Goal: Check status: Check status

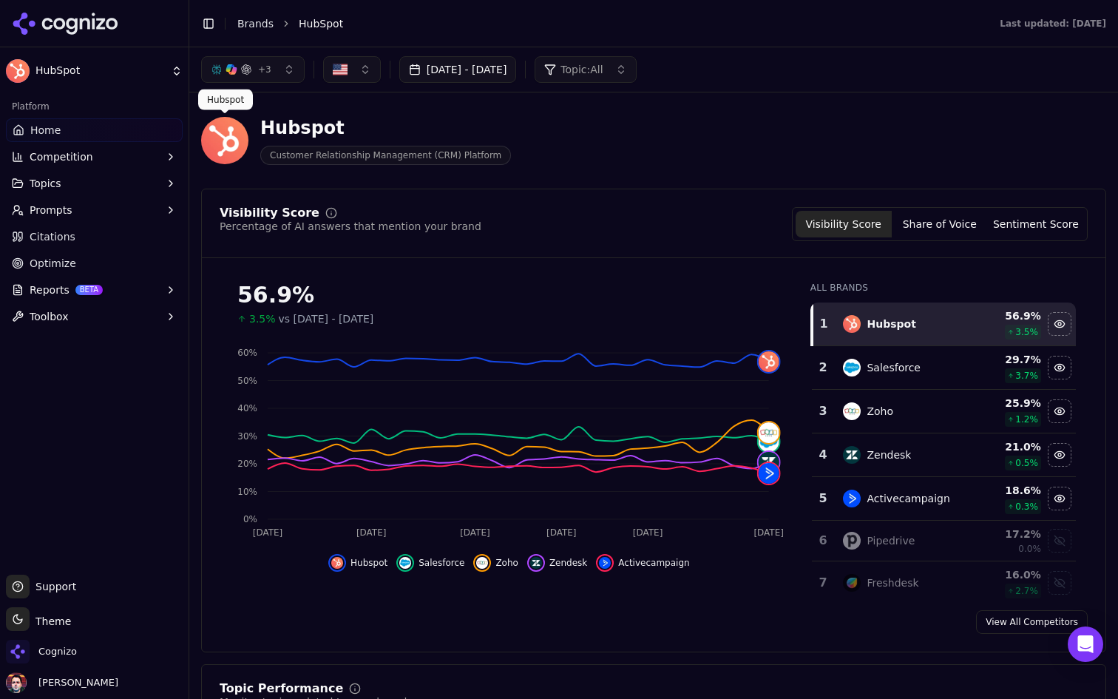
click at [108, 149] on button "Competition" at bounding box center [94, 157] width 177 height 24
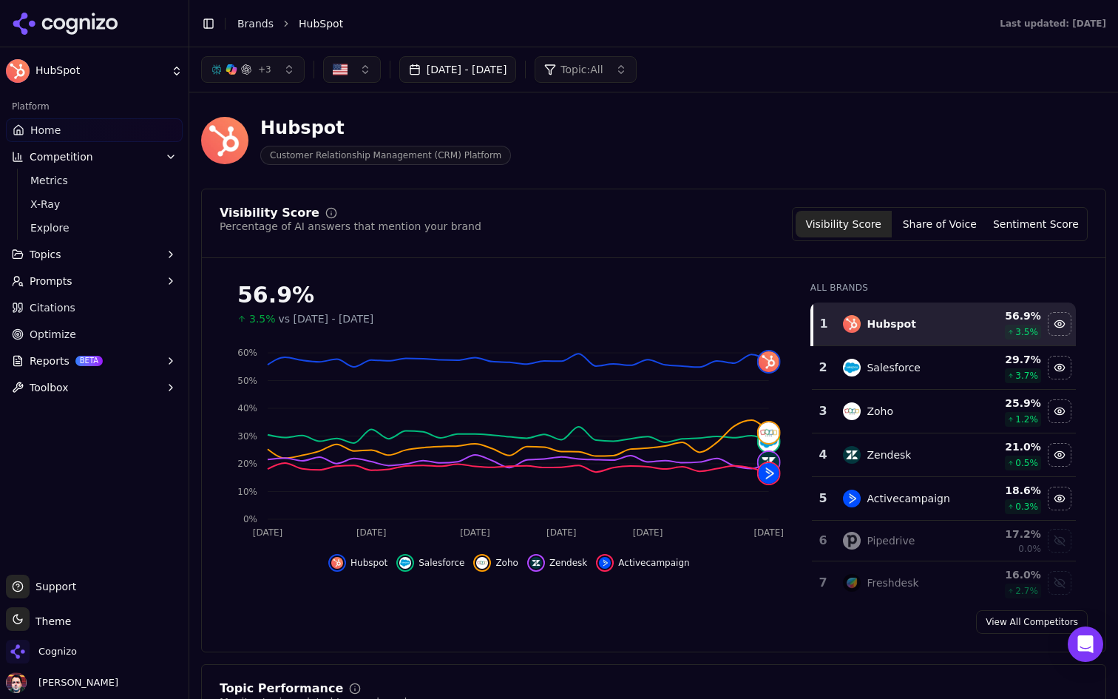
click at [137, 154] on button "Competition" at bounding box center [94, 157] width 177 height 24
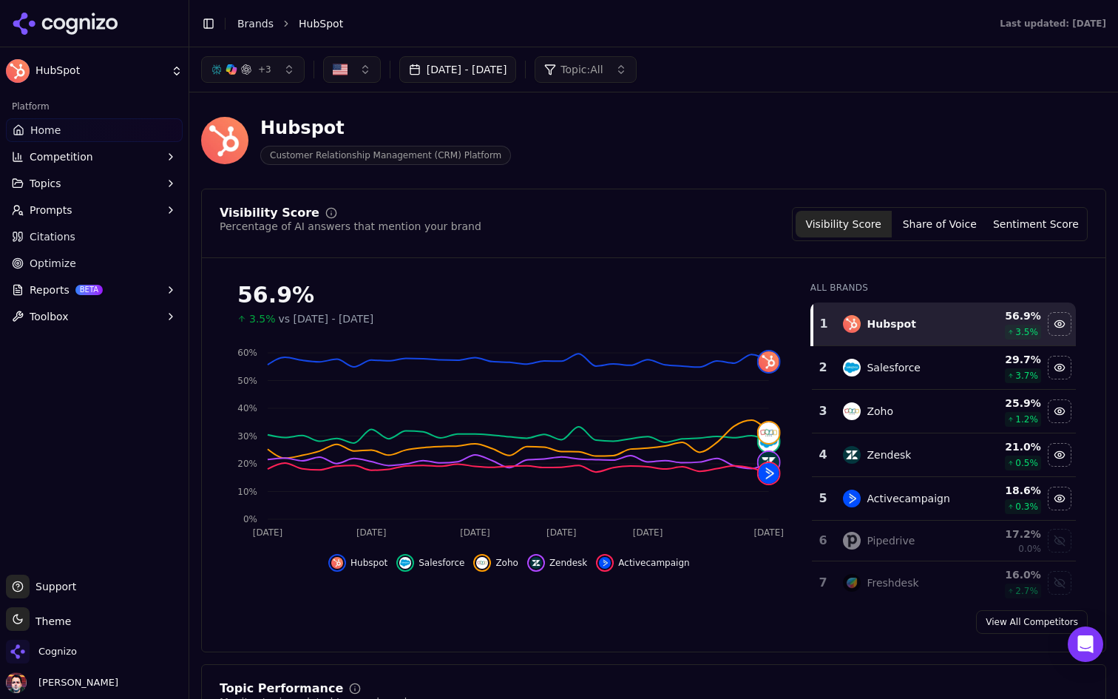
click at [137, 234] on link "Citations" at bounding box center [94, 237] width 177 height 24
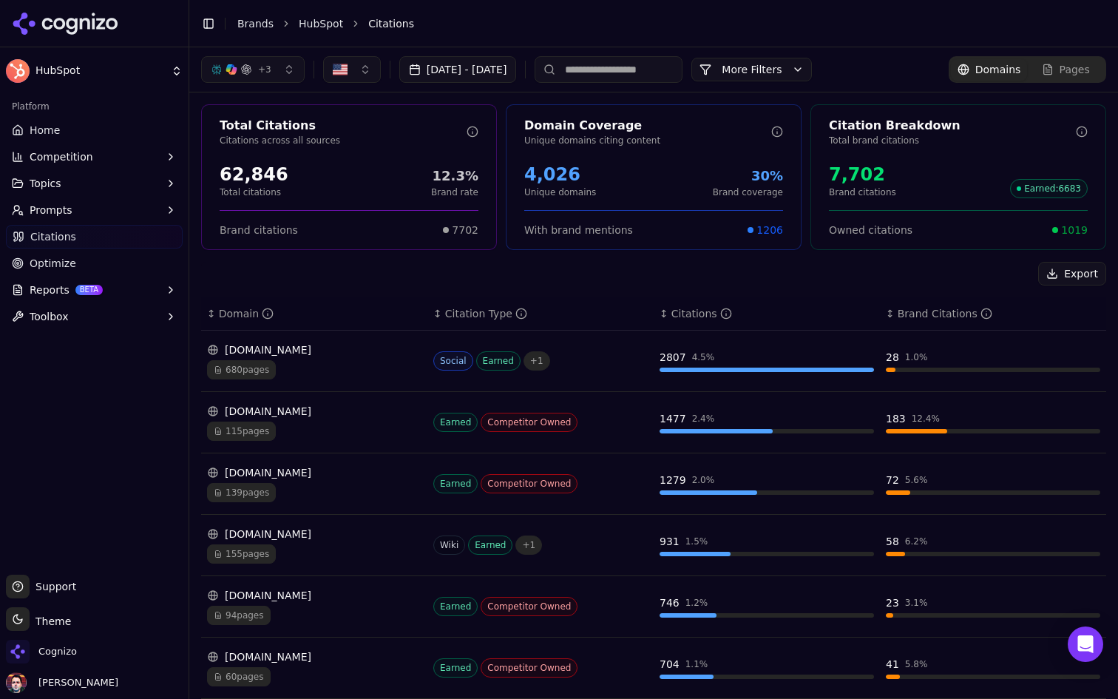
click at [128, 129] on link "Home" at bounding box center [94, 130] width 177 height 24
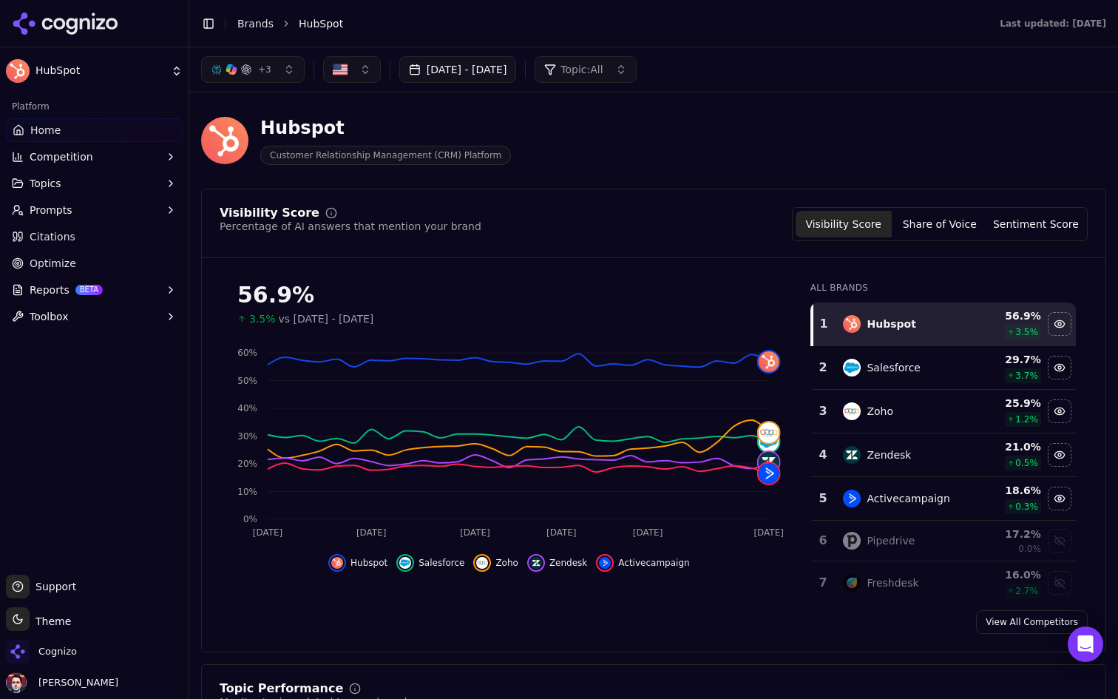
click at [517, 70] on button "[DATE] - [DATE]" at bounding box center [458, 69] width 118 height 27
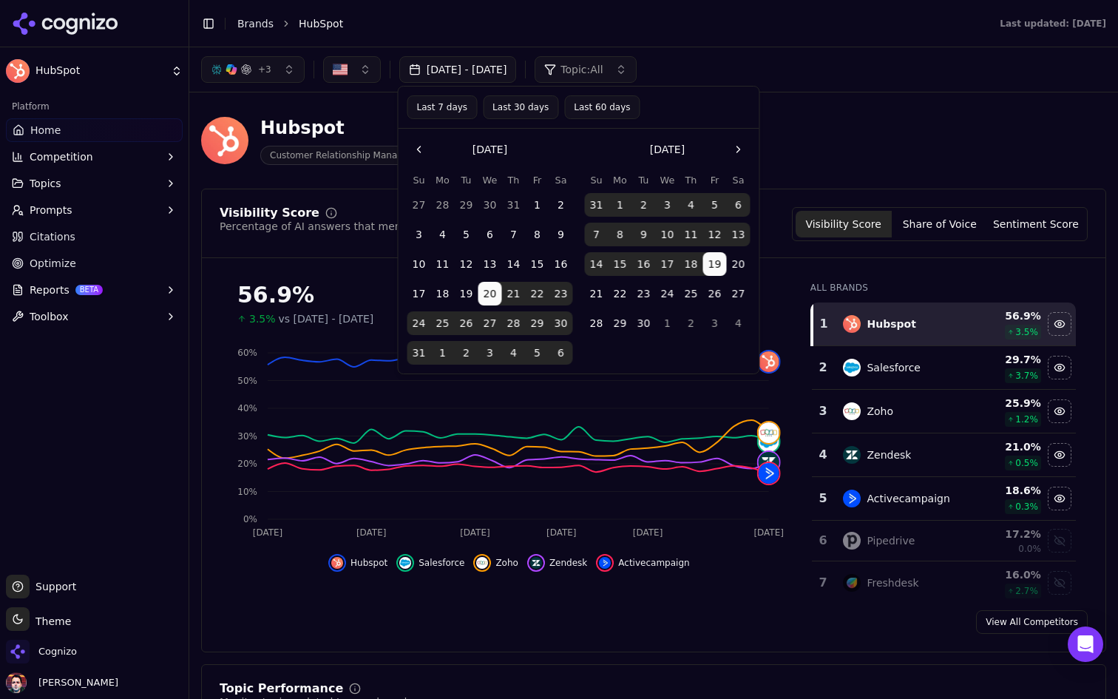
click at [438, 101] on button "Last 7 days" at bounding box center [442, 107] width 70 height 24
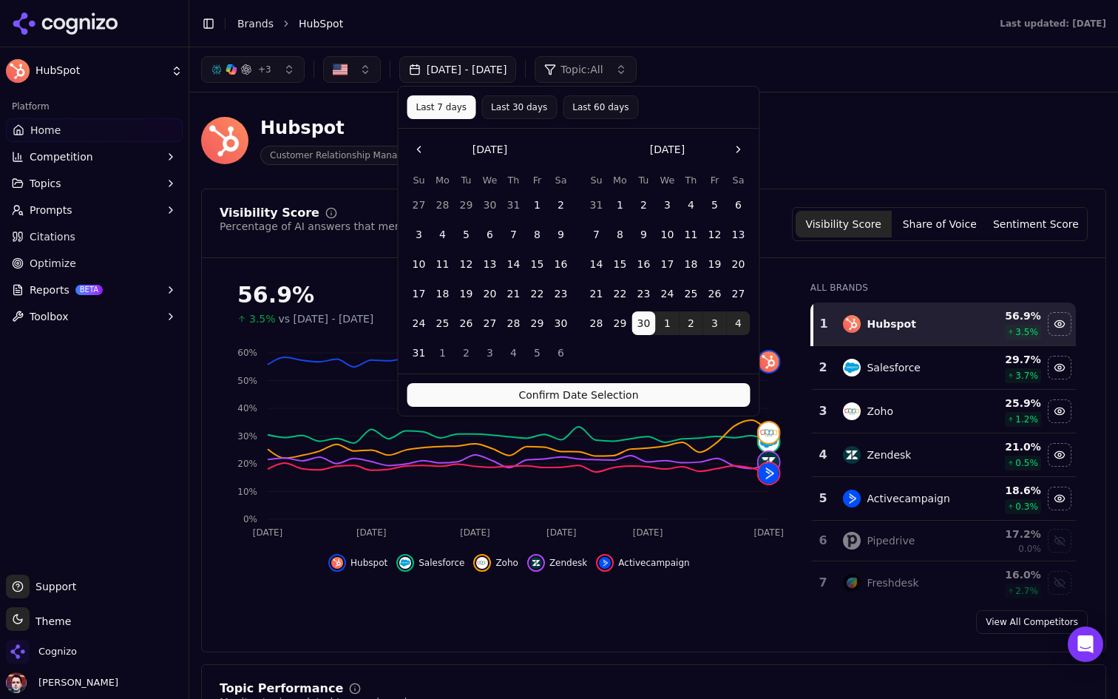
click at [557, 393] on button "Confirm Date Selection" at bounding box center [578, 395] width 343 height 24
